Goal: Task Accomplishment & Management: Use online tool/utility

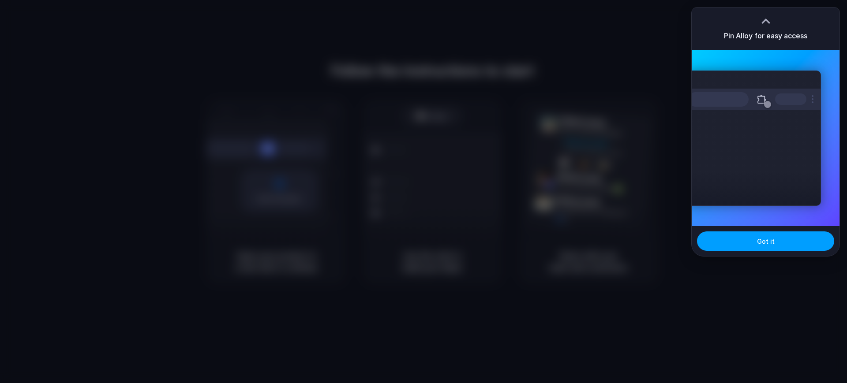
click at [745, 239] on button "Got it" at bounding box center [765, 240] width 137 height 19
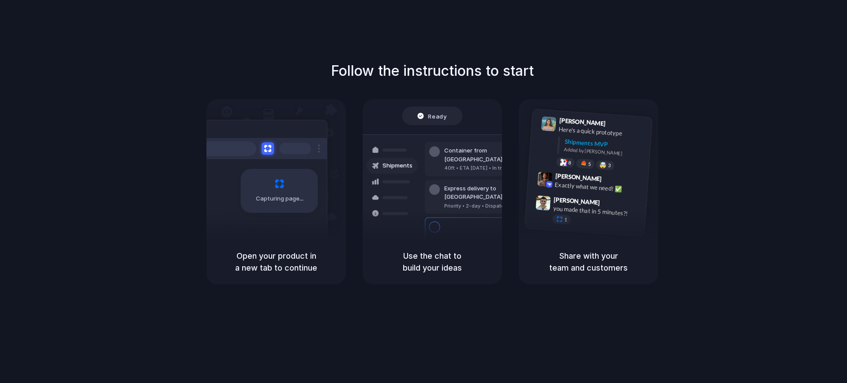
click at [467, 164] on div "40ft • ETA Dec 28 • In transit" at bounding box center [491, 167] width 95 height 7
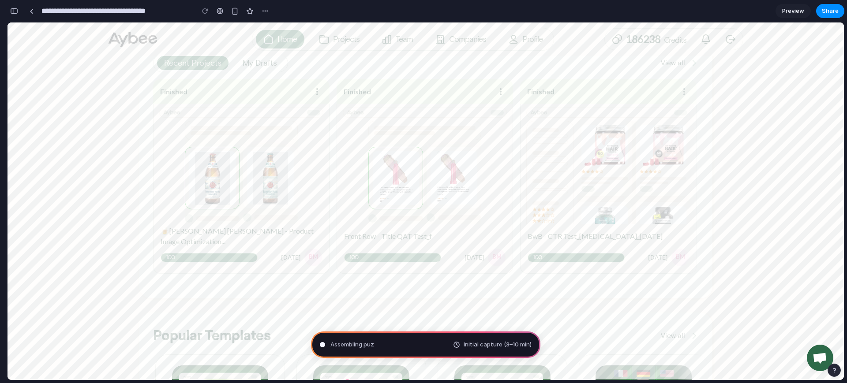
scroll to position [201, 0]
click at [443, 343] on div "Assembling puzzle pieces . Initial capture (3–10 min)" at bounding box center [425, 345] width 229 height 26
click at [499, 339] on div "Assembling puzzle pieces Initial capture (3–10 min)" at bounding box center [425, 345] width 229 height 26
click at [235, 13] on div "button" at bounding box center [234, 10] width 7 height 7
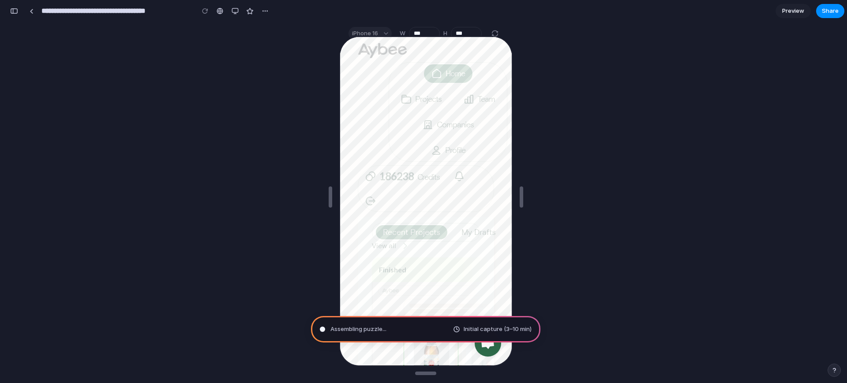
scroll to position [0, 0]
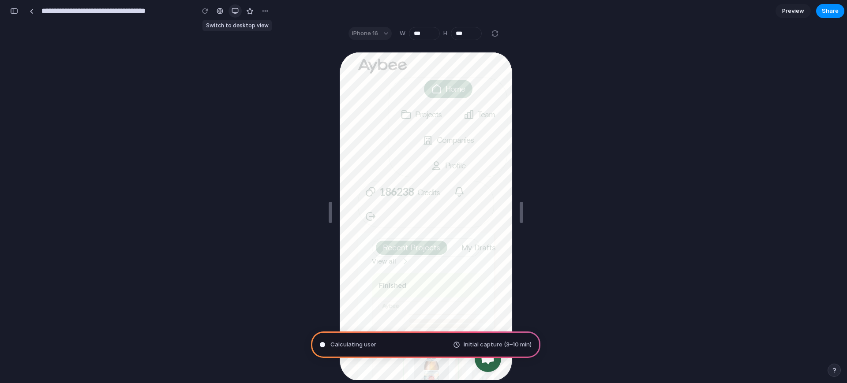
click at [235, 9] on div "button" at bounding box center [234, 10] width 7 height 7
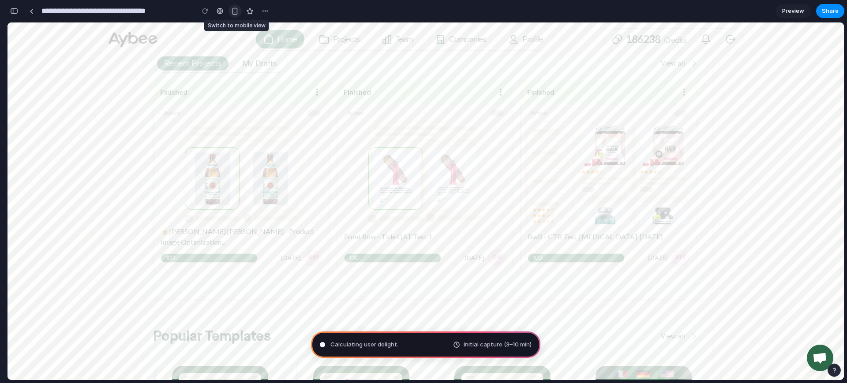
click at [230, 10] on button "button" at bounding box center [234, 10] width 13 height 13
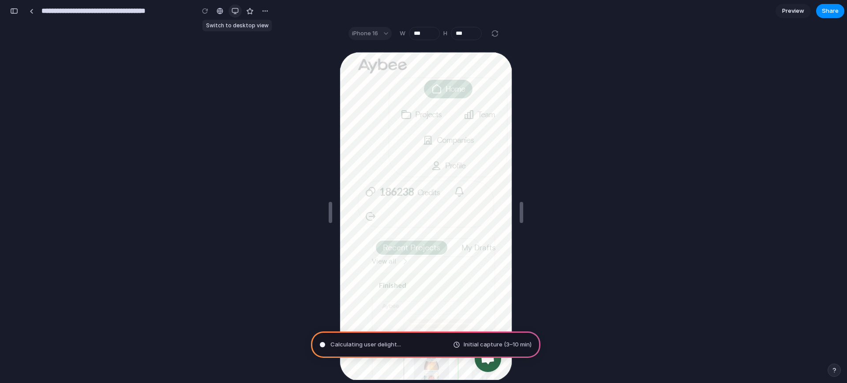
click at [231, 11] on button "button" at bounding box center [234, 10] width 13 height 13
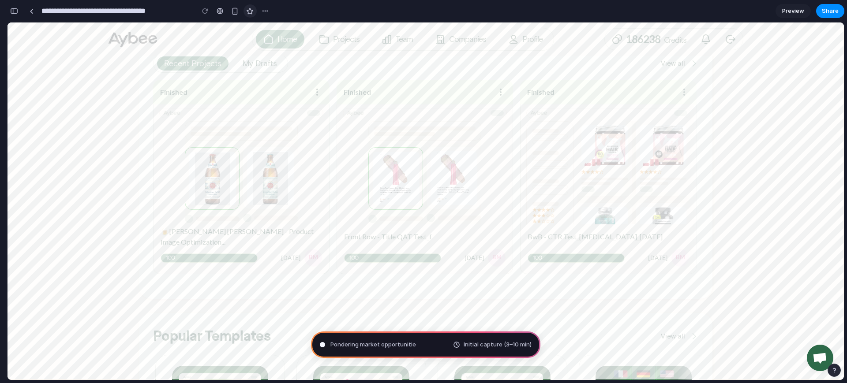
type input "**********"
